Goal: Check status: Check status

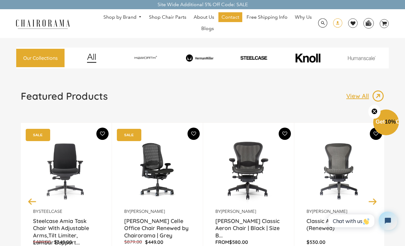
click at [341, 21] on span at bounding box center [337, 23] width 9 height 11
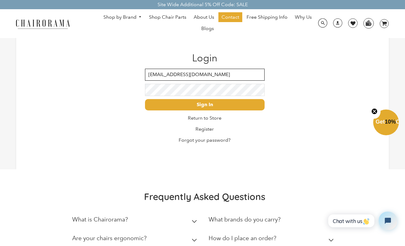
type input "98betzy@gmail.com"
click at [198, 104] on input "Sign In" at bounding box center [205, 104] width 120 height 11
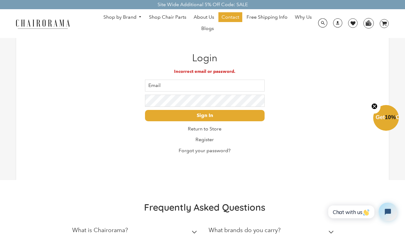
click at [328, 29] on div "Search Optional Search Filters Limit Search To All Content Products Pages Blogs…" at bounding box center [352, 23] width 73 height 12
click at [335, 24] on span at bounding box center [337, 23] width 9 height 11
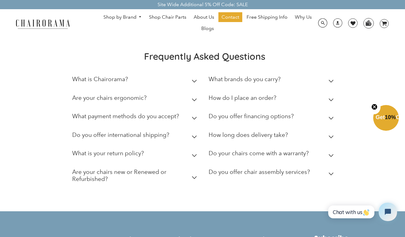
scroll to position [147, 0]
click at [144, 154] on div "What is your return policy?" at bounding box center [108, 154] width 72 height 10
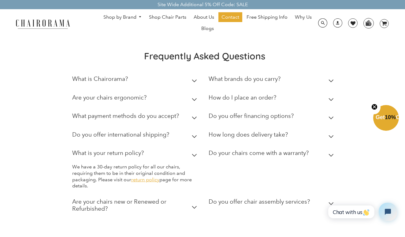
click at [144, 177] on link "return policy" at bounding box center [145, 180] width 28 height 6
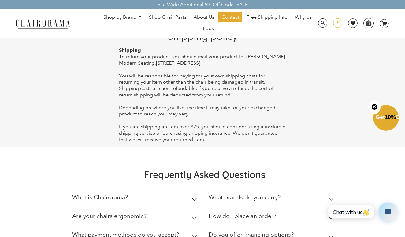
click at [337, 25] on span at bounding box center [337, 23] width 9 height 11
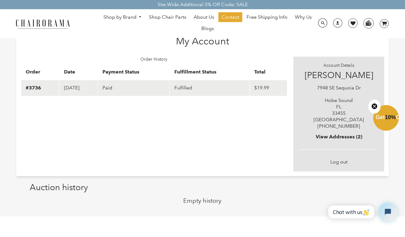
click at [205, 88] on td "Fulfilled" at bounding box center [210, 88] width 80 height 16
click at [145, 84] on td "Paid" at bounding box center [134, 88] width 72 height 16
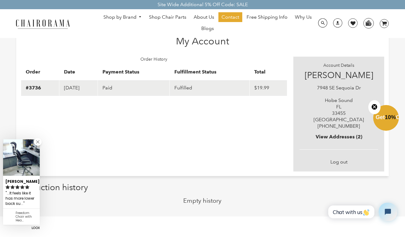
click at [76, 85] on td "[DATE]" at bounding box center [78, 88] width 39 height 16
click at [96, 134] on div "Order History Order Date Payment Status Fulfillment Status Total #3736 [DATE] P…" at bounding box center [203, 114] width 364 height 115
